Goal: Information Seeking & Learning: Learn about a topic

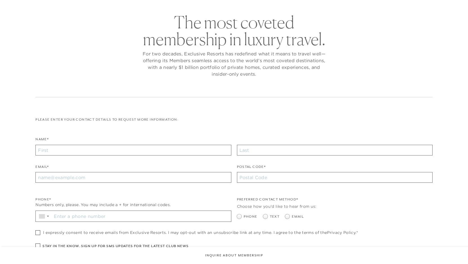
scroll to position [169, 0]
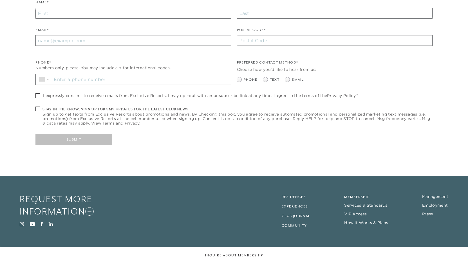
checkbox input "false"
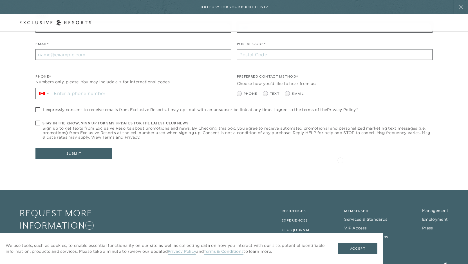
scroll to position [0, 0]
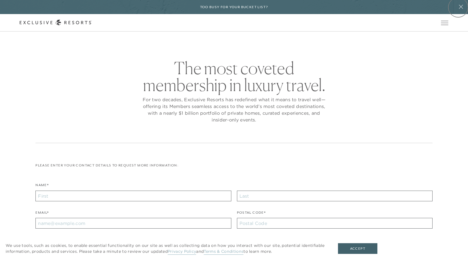
click at [459, 7] on icon at bounding box center [461, 7] width 11 height 5
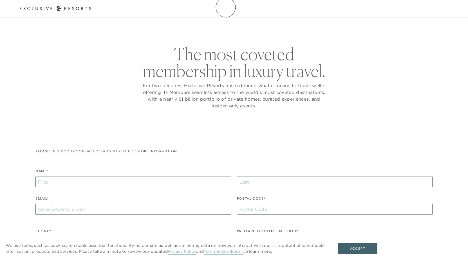
click at [92, 7] on icon at bounding box center [56, 9] width 72 height 6
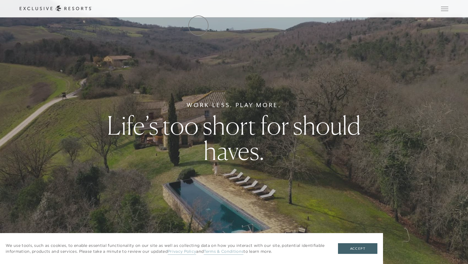
click at [0, 0] on link "The Collection" at bounding box center [0, 0] width 0 height 0
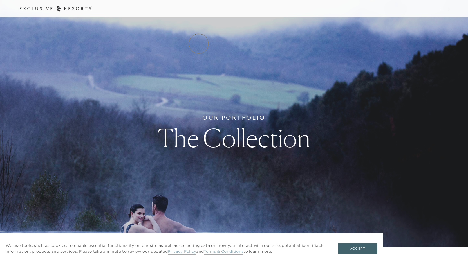
click at [0, 0] on link "Residence Collection" at bounding box center [0, 0] width 0 height 0
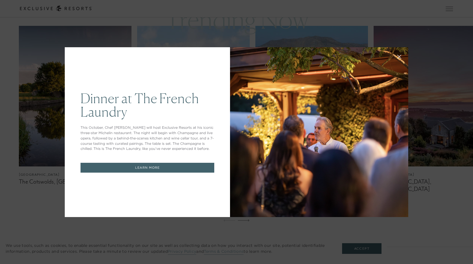
click at [398, 56] on icon at bounding box center [399, 57] width 4 height 4
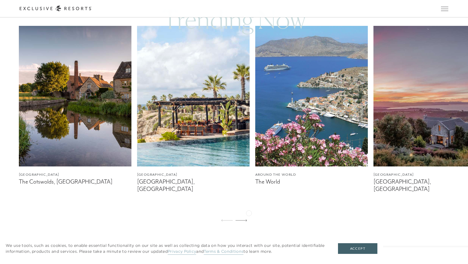
click at [249, 213] on div "[GEOGRAPHIC_DATA] The Cotswolds, [GEOGRAPHIC_DATA] [GEOGRAPHIC_DATA] [GEOGRAPHI…" at bounding box center [234, 127] width 468 height 202
click at [246, 220] on icon at bounding box center [242, 221] width 12 height 2
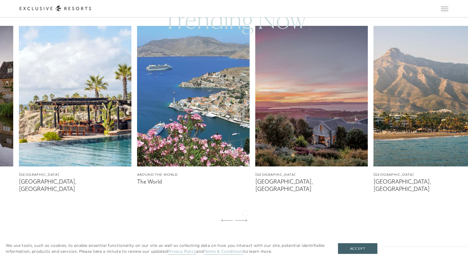
click at [246, 220] on icon at bounding box center [242, 221] width 12 height 2
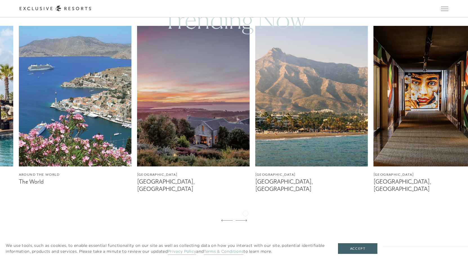
click at [246, 220] on icon at bounding box center [242, 221] width 12 height 2
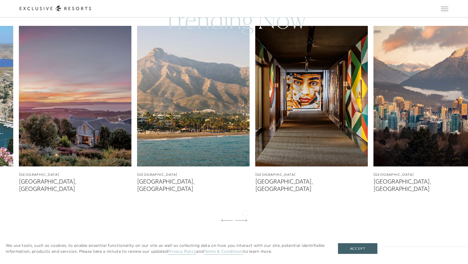
click at [246, 220] on icon at bounding box center [242, 221] width 12 height 2
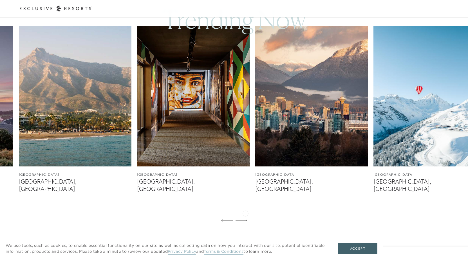
click at [246, 220] on icon at bounding box center [242, 221] width 12 height 2
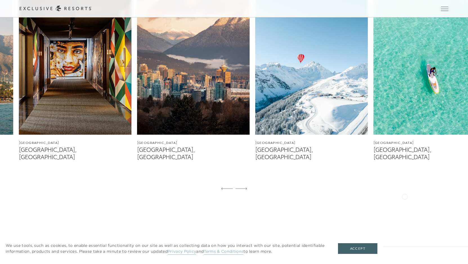
scroll to position [366, 0]
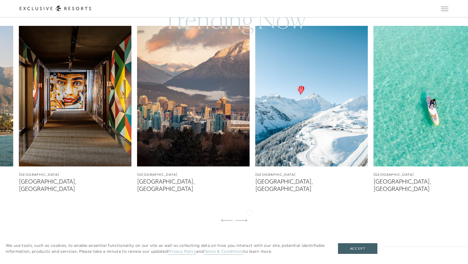
click at [250, 212] on div "[GEOGRAPHIC_DATA] The Cotswolds, [GEOGRAPHIC_DATA] [GEOGRAPHIC_DATA] [GEOGRAPHI…" at bounding box center [234, 127] width 468 height 202
click at [245, 214] on div at bounding box center [242, 221] width 12 height 14
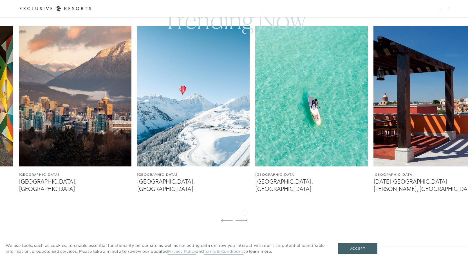
click at [245, 214] on div at bounding box center [242, 221] width 12 height 14
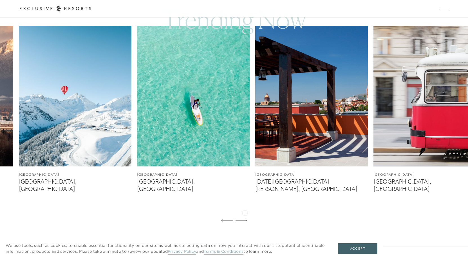
click at [245, 220] on icon at bounding box center [242, 221] width 12 height 2
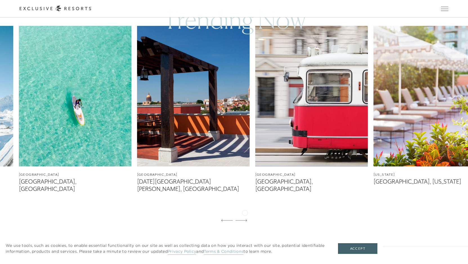
click at [245, 220] on icon at bounding box center [242, 221] width 12 height 2
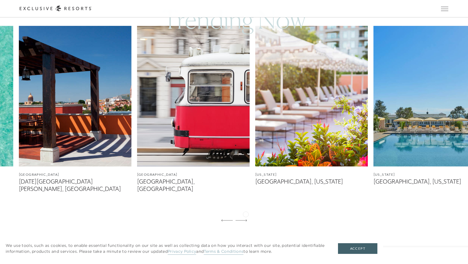
click at [246, 220] on icon at bounding box center [242, 221] width 12 height 2
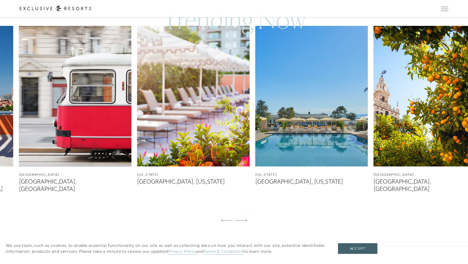
click at [246, 220] on icon at bounding box center [242, 221] width 12 height 2
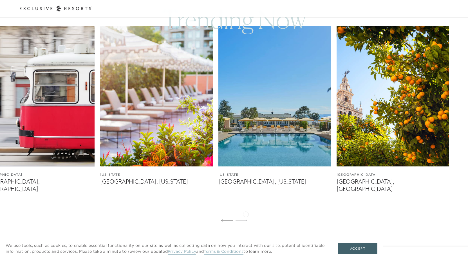
click at [246, 220] on icon at bounding box center [242, 221] width 12 height 2
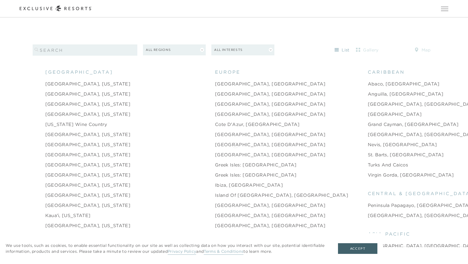
scroll to position [591, 0]
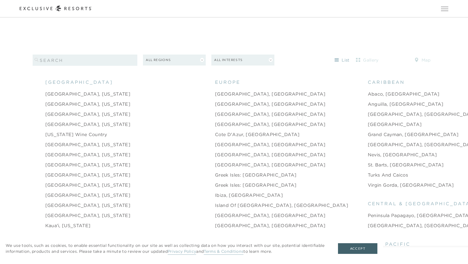
click at [368, 121] on link "[GEOGRAPHIC_DATA]" at bounding box center [395, 124] width 54 height 7
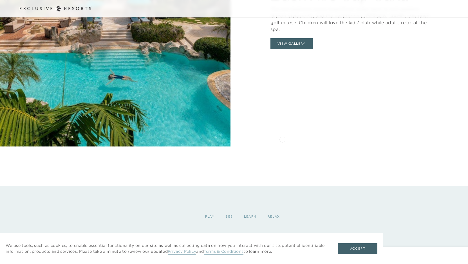
scroll to position [591, 0]
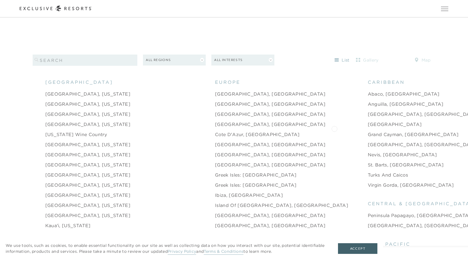
click at [368, 131] on link "Grand Cayman, [GEOGRAPHIC_DATA]" at bounding box center [413, 134] width 91 height 7
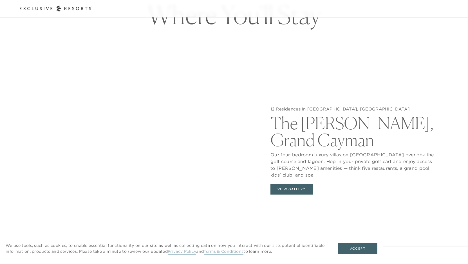
scroll to position [597, 0]
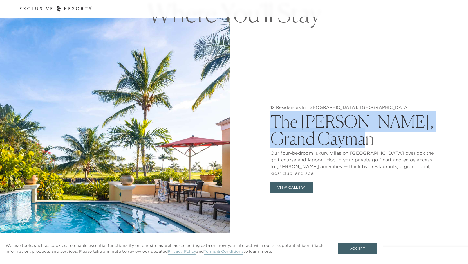
drag, startPoint x: 270, startPoint y: 116, endPoint x: 332, endPoint y: 138, distance: 65.1
click at [332, 138] on div "12 Residences In [GEOGRAPHIC_DATA], [GEOGRAPHIC_DATA] [GEOGRAPHIC_DATA][PERSON_…" at bounding box center [353, 150] width 231 height 264
copy h2 "The [PERSON_NAME], Grand Cayman"
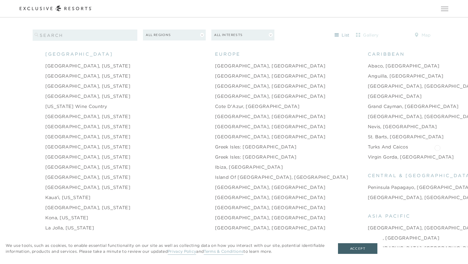
scroll to position [591, 0]
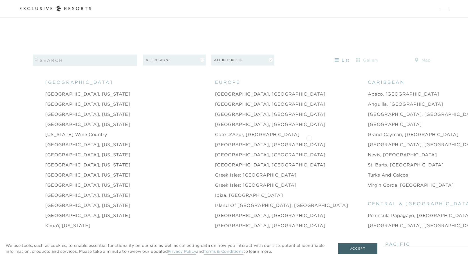
click at [368, 141] on link "[GEOGRAPHIC_DATA], [GEOGRAPHIC_DATA]" at bounding box center [423, 144] width 111 height 7
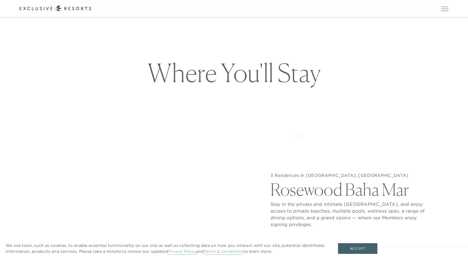
scroll to position [591, 0]
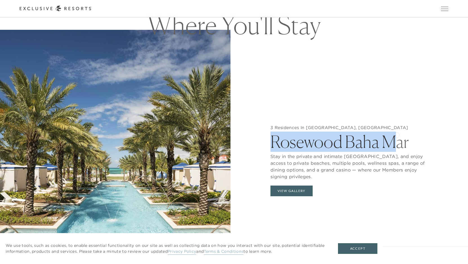
drag, startPoint x: 266, startPoint y: 134, endPoint x: 397, endPoint y: 135, distance: 131.0
click at [397, 135] on div "3 Residences In [GEOGRAPHIC_DATA], [GEOGRAPHIC_DATA] [GEOGRAPHIC_DATA] Mar Stay…" at bounding box center [353, 162] width 231 height 264
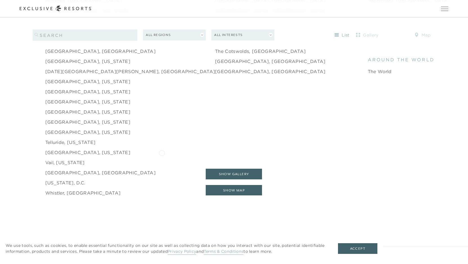
scroll to position [929, 0]
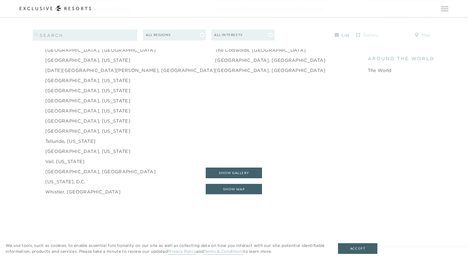
click at [96, 189] on link "Whistler, [GEOGRAPHIC_DATA]" at bounding box center [82, 192] width 75 height 7
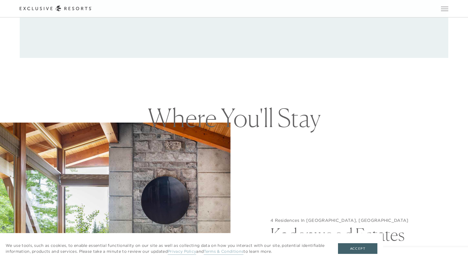
scroll to position [591, 0]
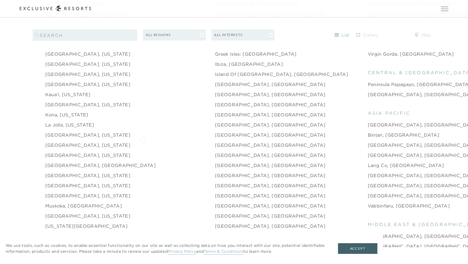
scroll to position [732, 0]
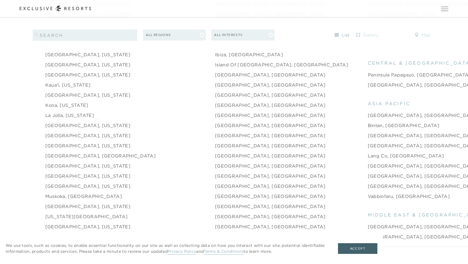
click at [97, 122] on link "[GEOGRAPHIC_DATA], [US_STATE]" at bounding box center [87, 125] width 85 height 7
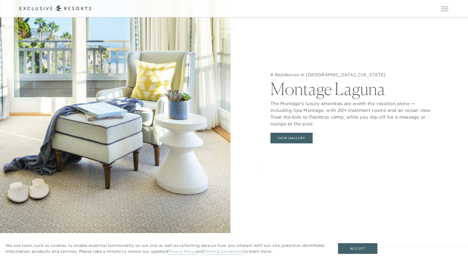
scroll to position [676, 0]
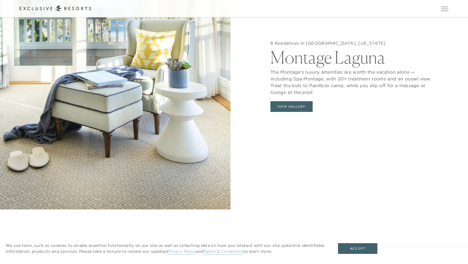
scroll to position [732, 0]
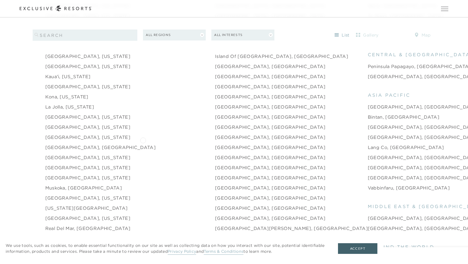
scroll to position [732, 0]
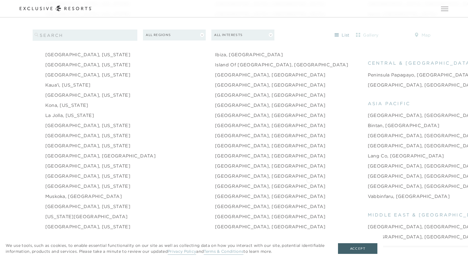
click at [368, 183] on link "[GEOGRAPHIC_DATA], [GEOGRAPHIC_DATA]" at bounding box center [423, 186] width 111 height 7
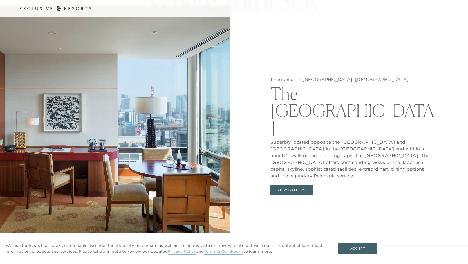
scroll to position [620, 0]
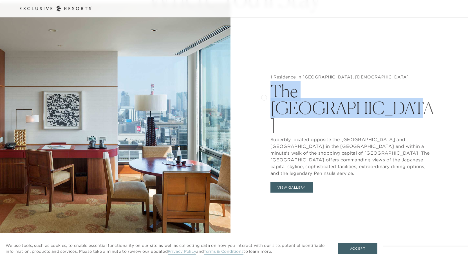
drag, startPoint x: 417, startPoint y: 99, endPoint x: 264, endPoint y: 97, distance: 152.4
click at [264, 97] on div "1 Residence In [GEOGRAPHIC_DATA], [DEMOGRAPHIC_DATA] The Peninsula Tokyo Superb…" at bounding box center [353, 135] width 231 height 264
copy h2 "The [GEOGRAPHIC_DATA]"
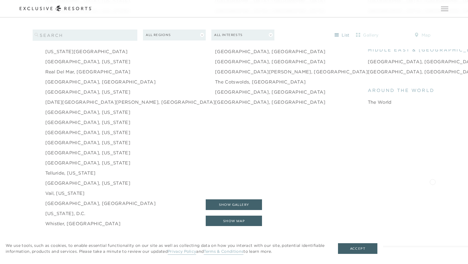
scroll to position [958, 0]
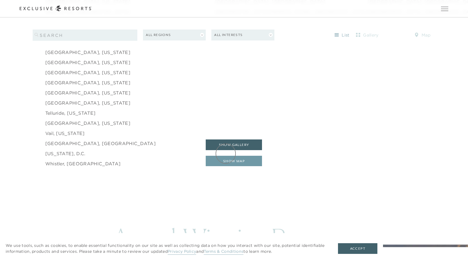
click at [227, 156] on button "show map" at bounding box center [234, 161] width 56 height 11
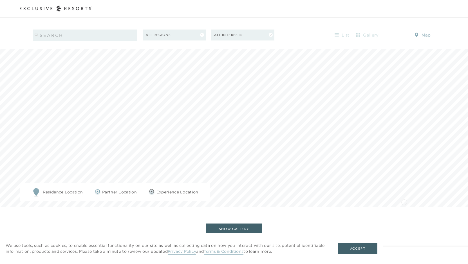
scroll to position [616, 0]
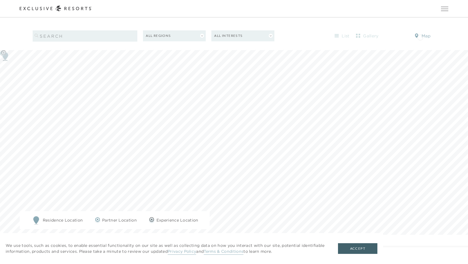
click at [421, 37] on button "map" at bounding box center [422, 36] width 25 height 9
click at [363, 244] on button "Accept" at bounding box center [357, 249] width 39 height 11
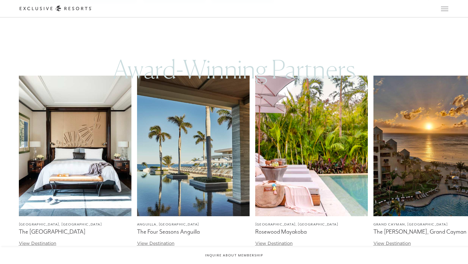
scroll to position [926, 0]
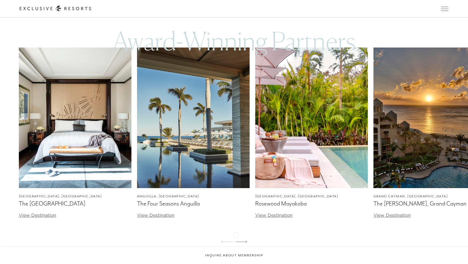
click at [236, 241] on icon at bounding box center [242, 242] width 12 height 2
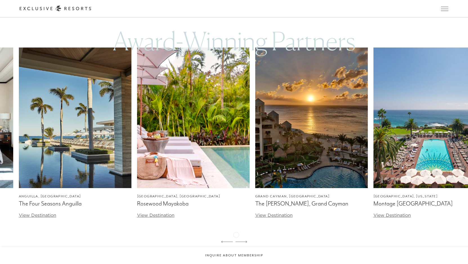
click at [236, 241] on icon at bounding box center [242, 242] width 12 height 2
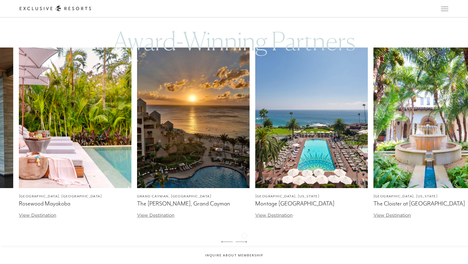
click at [245, 241] on icon at bounding box center [242, 242] width 12 height 2
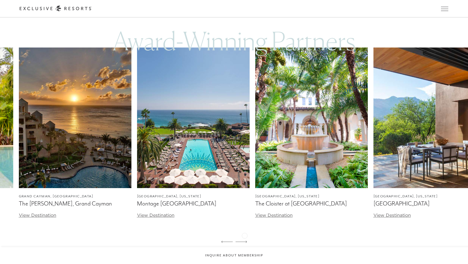
click at [245, 241] on icon at bounding box center [242, 242] width 12 height 2
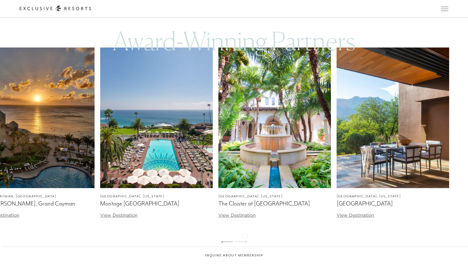
click at [245, 241] on icon at bounding box center [242, 242] width 12 height 2
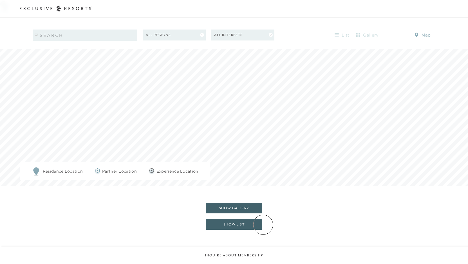
scroll to position [672, 0]
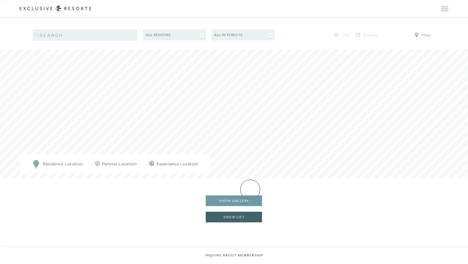
click at [250, 196] on button "show gallery" at bounding box center [234, 201] width 56 height 11
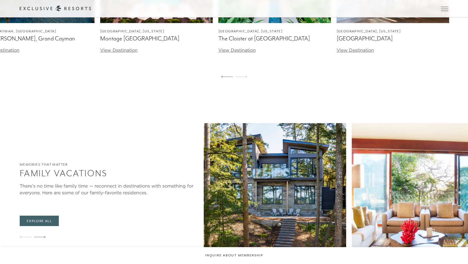
scroll to position [8694, 0]
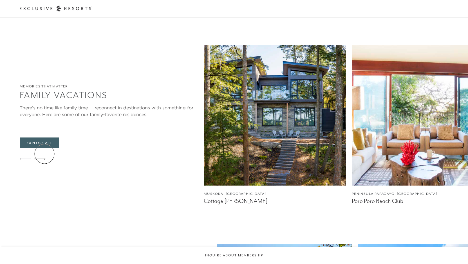
click at [45, 158] on icon at bounding box center [40, 159] width 12 height 2
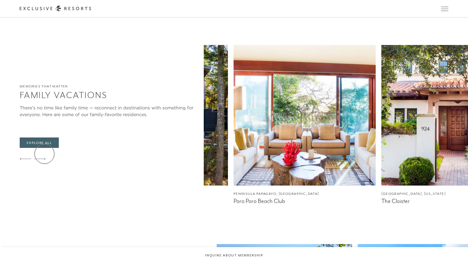
click at [45, 158] on icon at bounding box center [40, 159] width 12 height 2
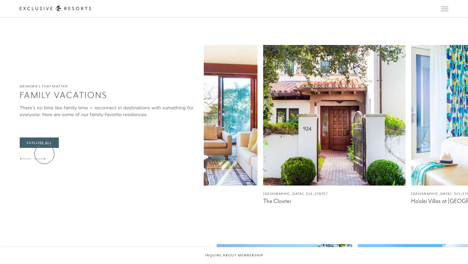
click at [45, 158] on icon at bounding box center [40, 159] width 12 height 2
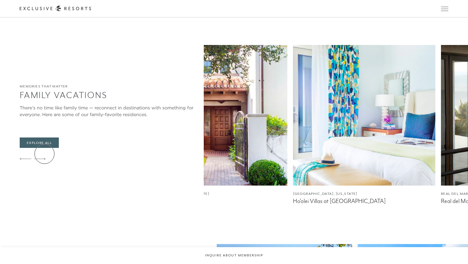
click at [45, 158] on icon at bounding box center [40, 159] width 12 height 2
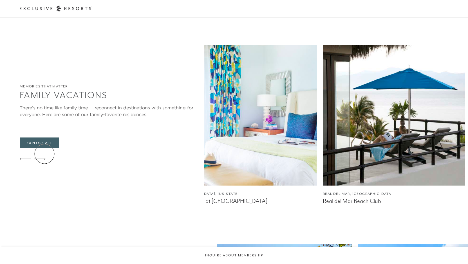
click at [45, 158] on icon at bounding box center [40, 159] width 12 height 2
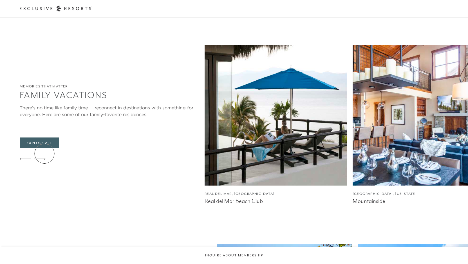
click at [45, 158] on icon at bounding box center [40, 159] width 12 height 2
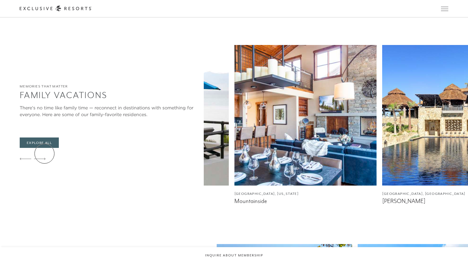
click at [45, 158] on icon at bounding box center [40, 159] width 12 height 2
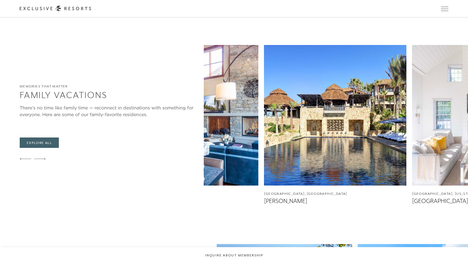
click at [45, 158] on icon at bounding box center [40, 159] width 12 height 2
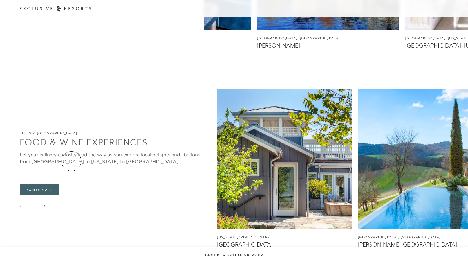
scroll to position [8891, 0]
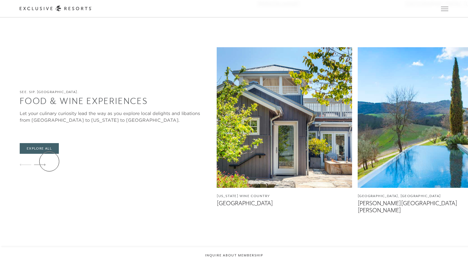
click at [49, 162] on div at bounding box center [116, 166] width 192 height 14
click at [43, 161] on div at bounding box center [40, 166] width 12 height 14
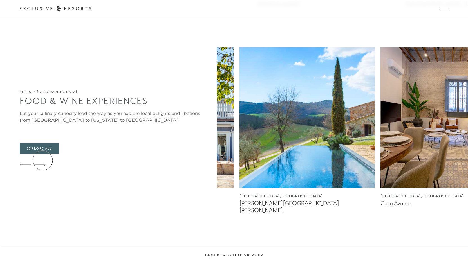
click at [43, 161] on div at bounding box center [40, 166] width 12 height 14
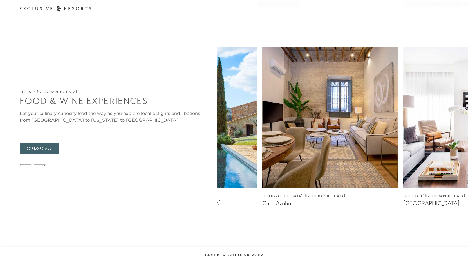
click at [43, 161] on div at bounding box center [40, 166] width 12 height 14
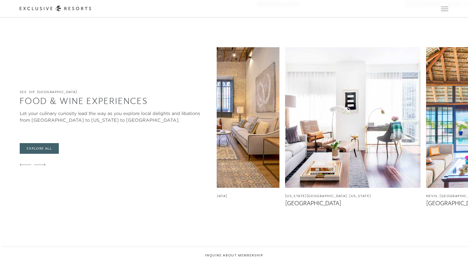
click at [43, 161] on div at bounding box center [40, 166] width 12 height 14
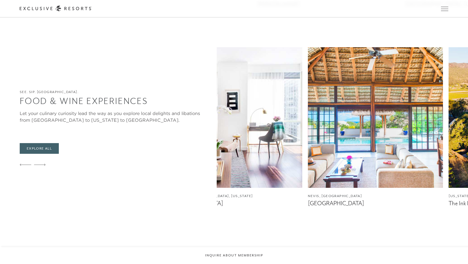
click at [43, 161] on div at bounding box center [40, 166] width 12 height 14
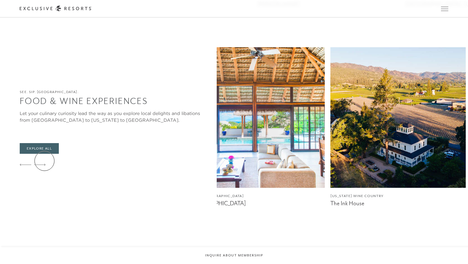
scroll to position [9060, 0]
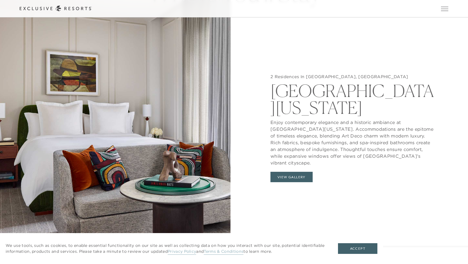
scroll to position [571, 0]
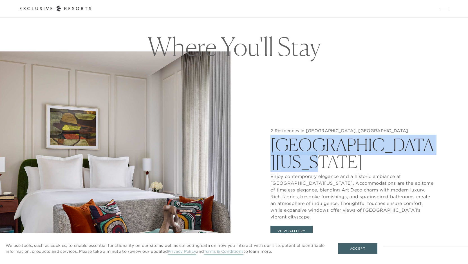
drag, startPoint x: 266, startPoint y: 137, endPoint x: 331, endPoint y: 158, distance: 68.3
click at [331, 158] on div "2 Residences In [GEOGRAPHIC_DATA], [GEOGRAPHIC_DATA] [GEOGRAPHIC_DATA] [US_STAT…" at bounding box center [353, 184] width 231 height 264
copy h2 "[GEOGRAPHIC_DATA][US_STATE]"
